Goal: Transaction & Acquisition: Purchase product/service

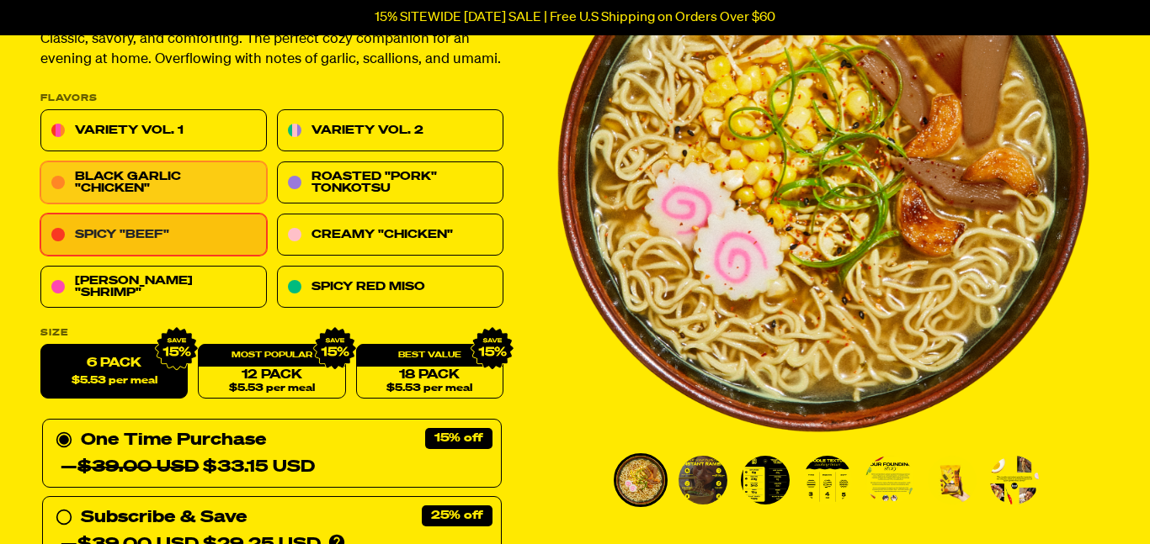
scroll to position [229, 0]
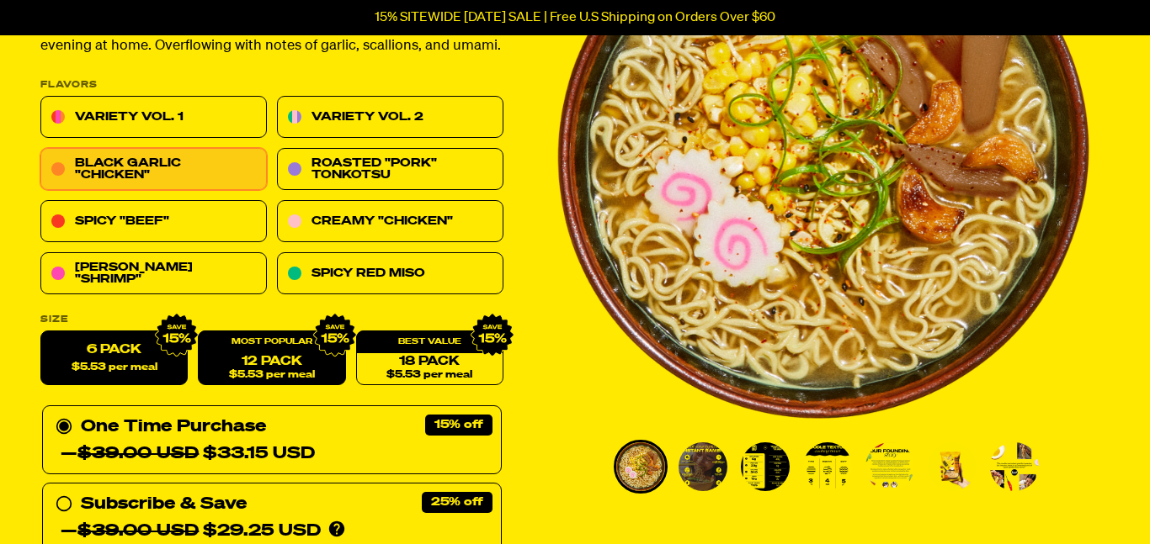
click at [289, 356] on link "12 Pack $5.53 per meal" at bounding box center [271, 359] width 147 height 55
radio input "false"
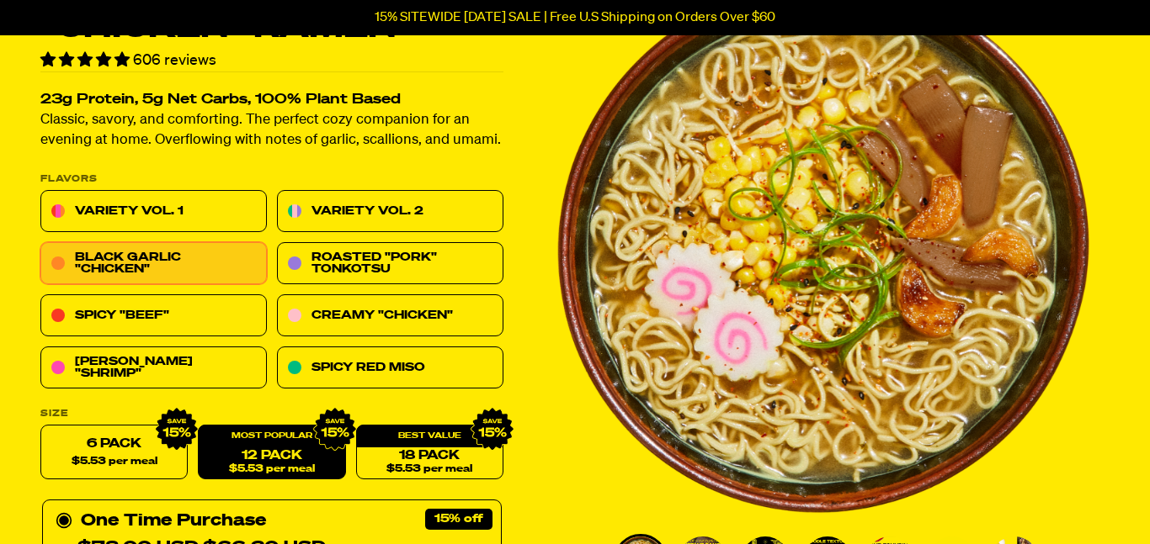
scroll to position [127, 0]
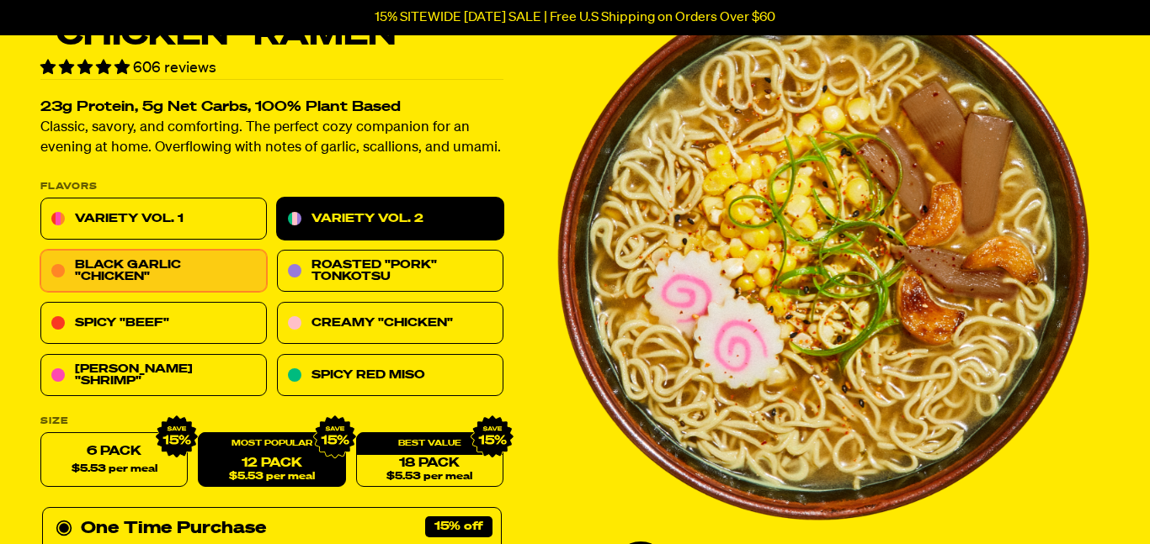
click at [347, 209] on link "Variety Vol. 2" at bounding box center [390, 220] width 226 height 42
